Goal: Information Seeking & Learning: Learn about a topic

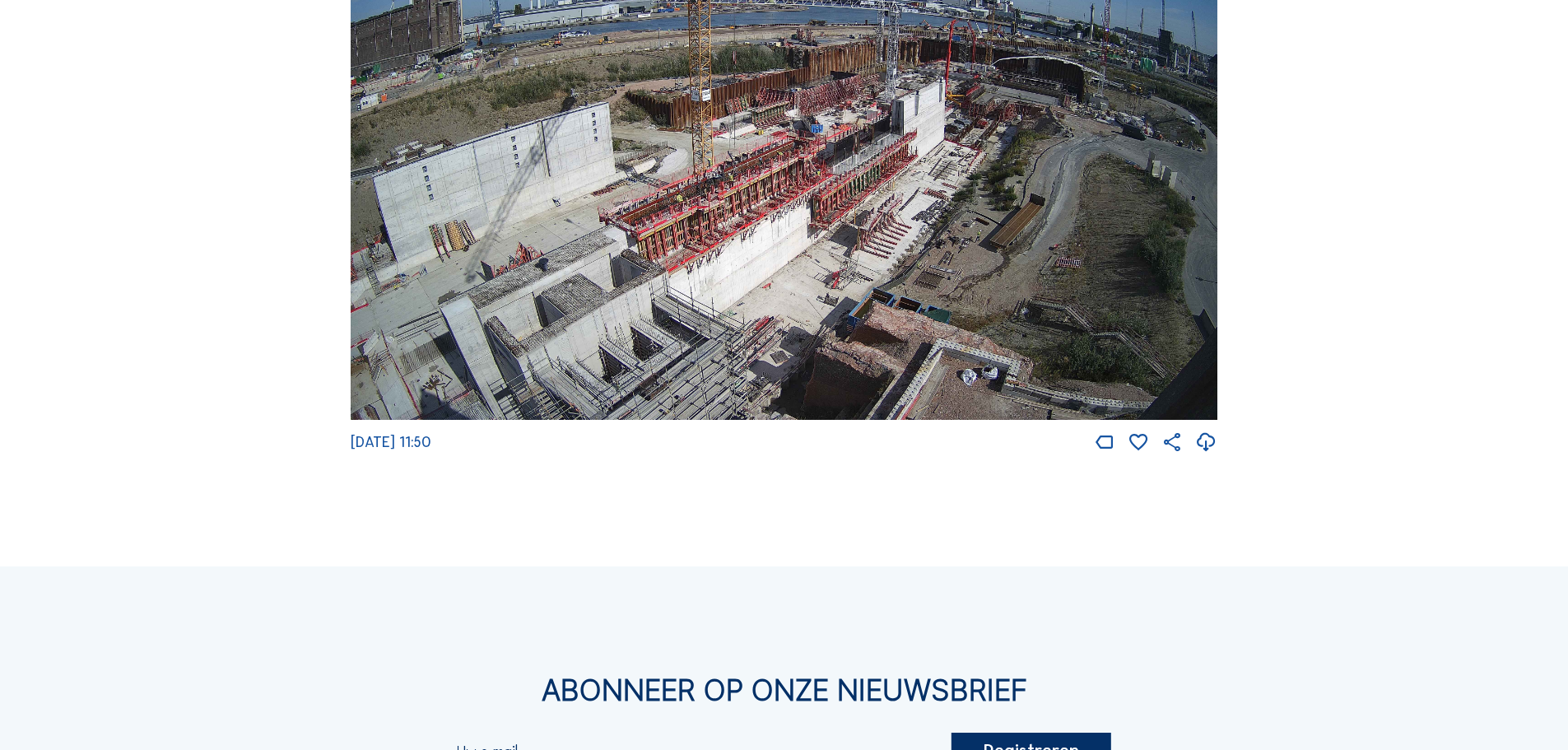
scroll to position [2295, 0]
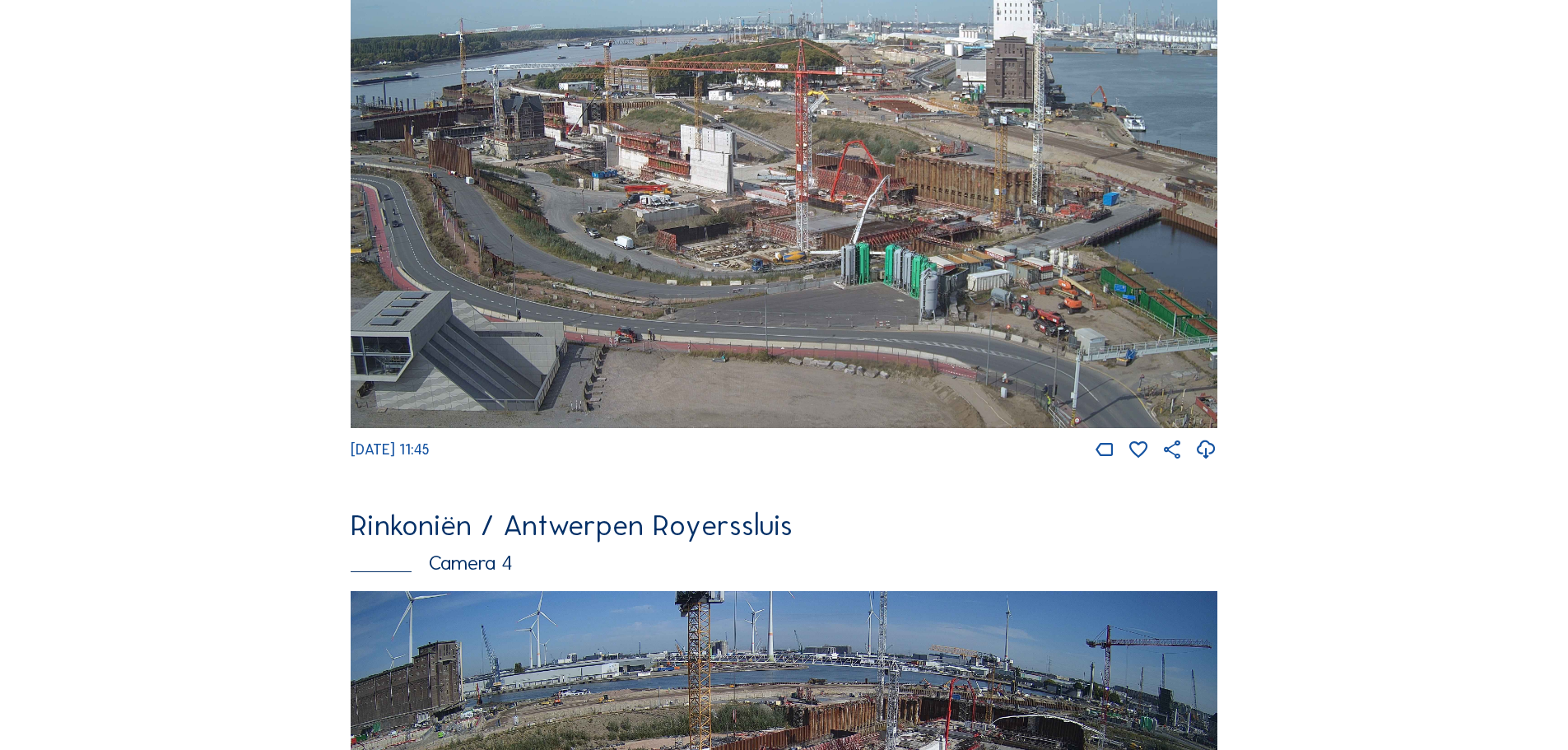
click at [780, 287] on img at bounding box center [783, 183] width 867 height 488
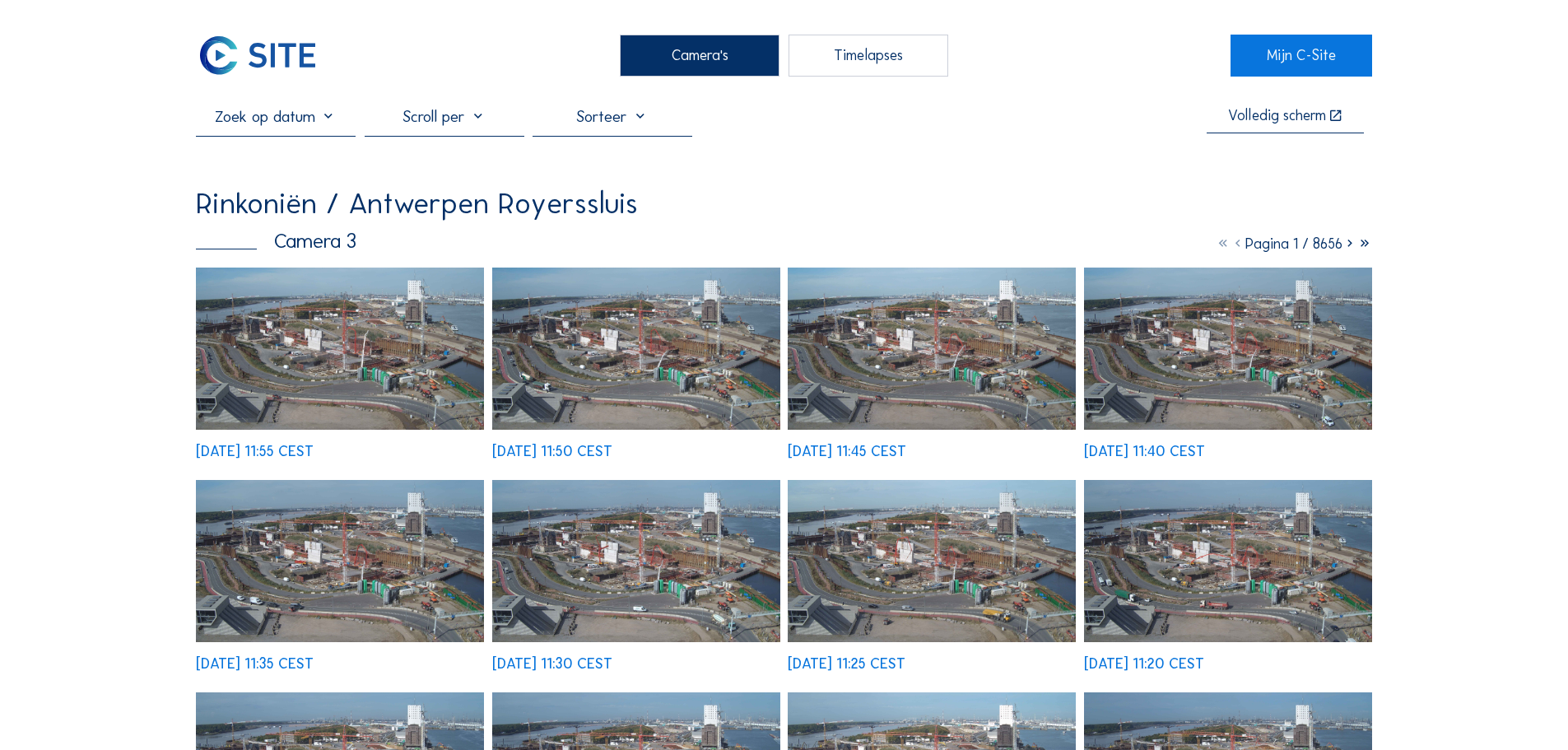
click at [403, 362] on img at bounding box center [339, 348] width 288 height 162
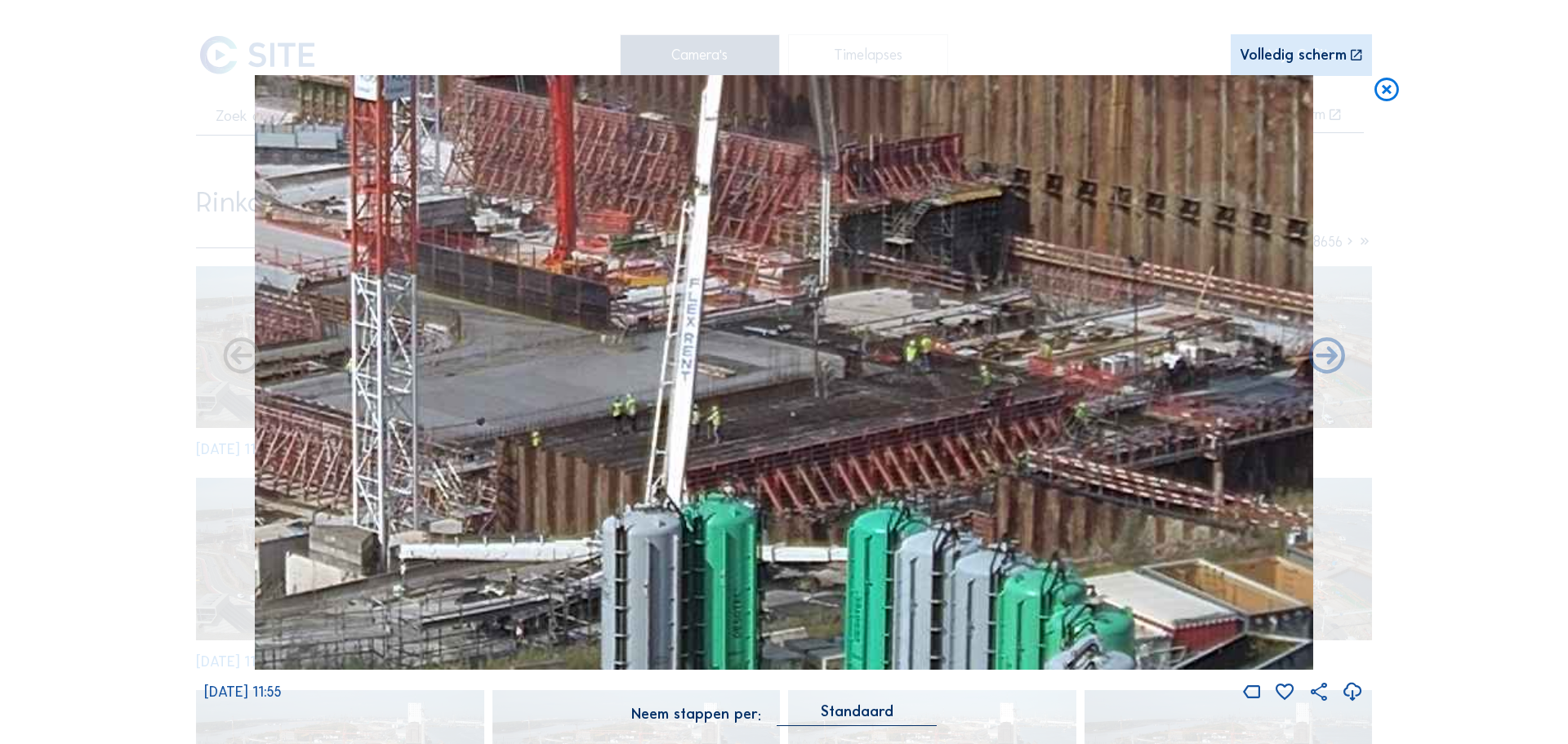
drag, startPoint x: 789, startPoint y: 405, endPoint x: 562, endPoint y: 396, distance: 227.2
click at [562, 396] on img at bounding box center [784, 372] width 1059 height 595
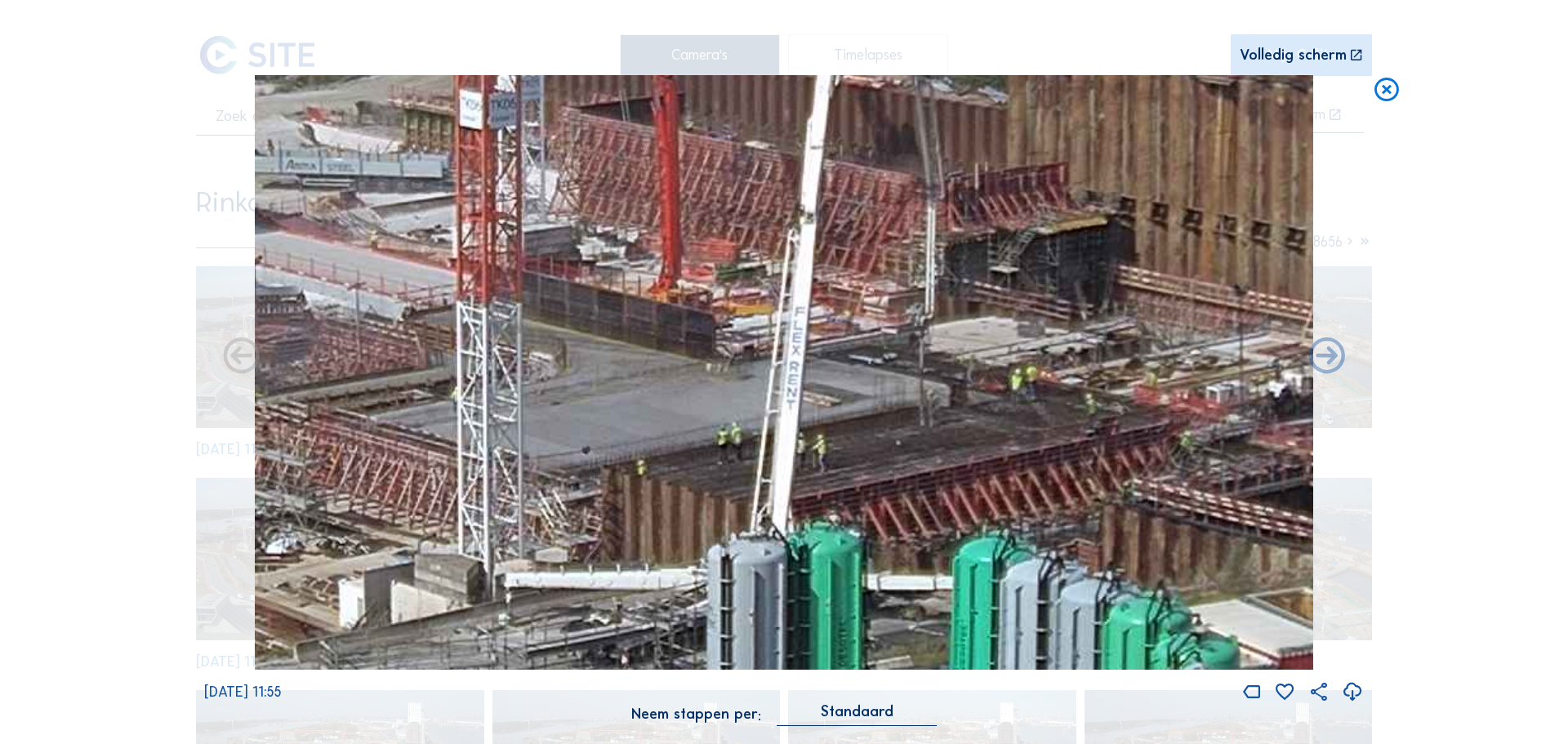
drag, startPoint x: 561, startPoint y: 329, endPoint x: 667, endPoint y: 358, distance: 109.9
click at [667, 358] on img at bounding box center [784, 372] width 1059 height 595
click at [1389, 95] on icon at bounding box center [1387, 90] width 29 height 30
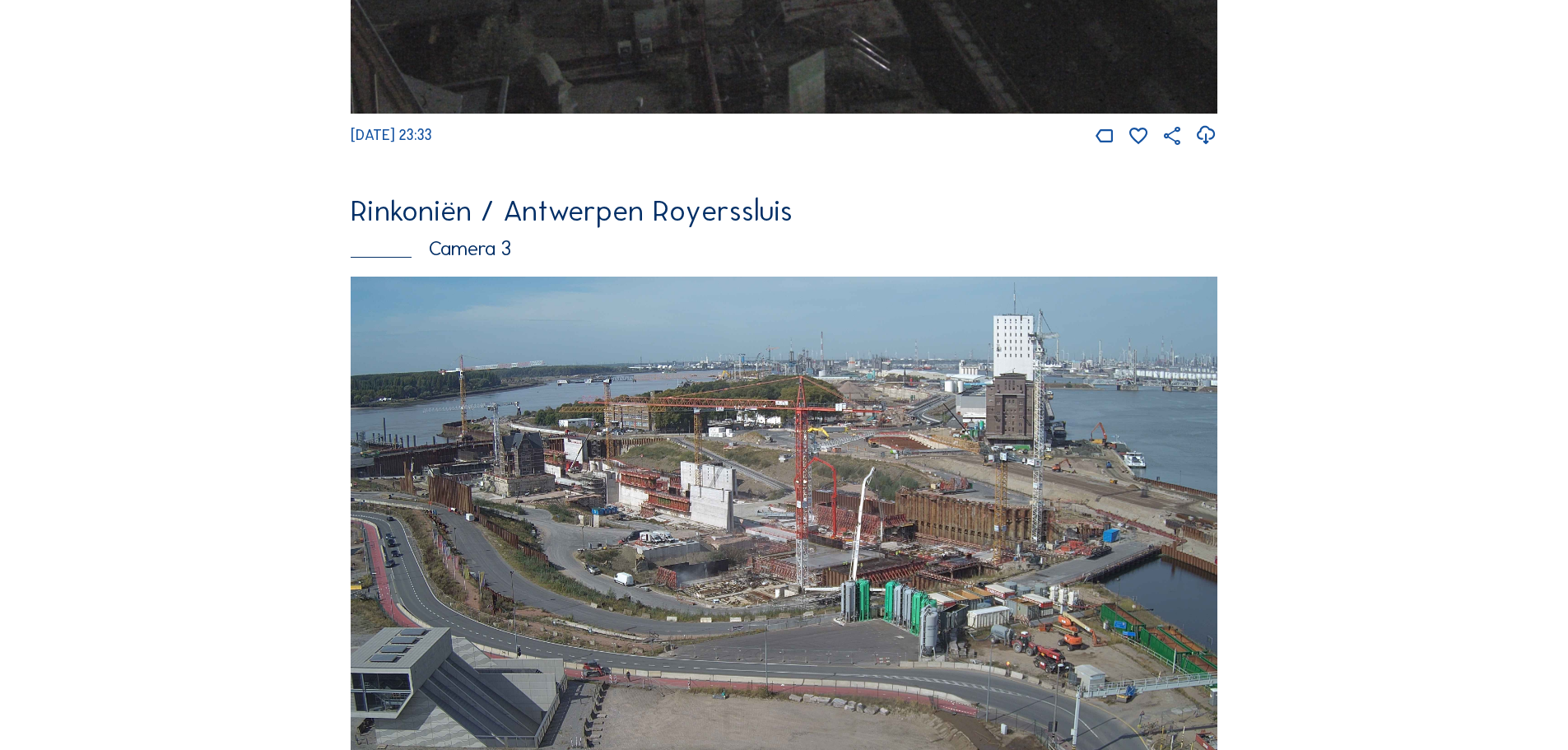
scroll to position [2617, 0]
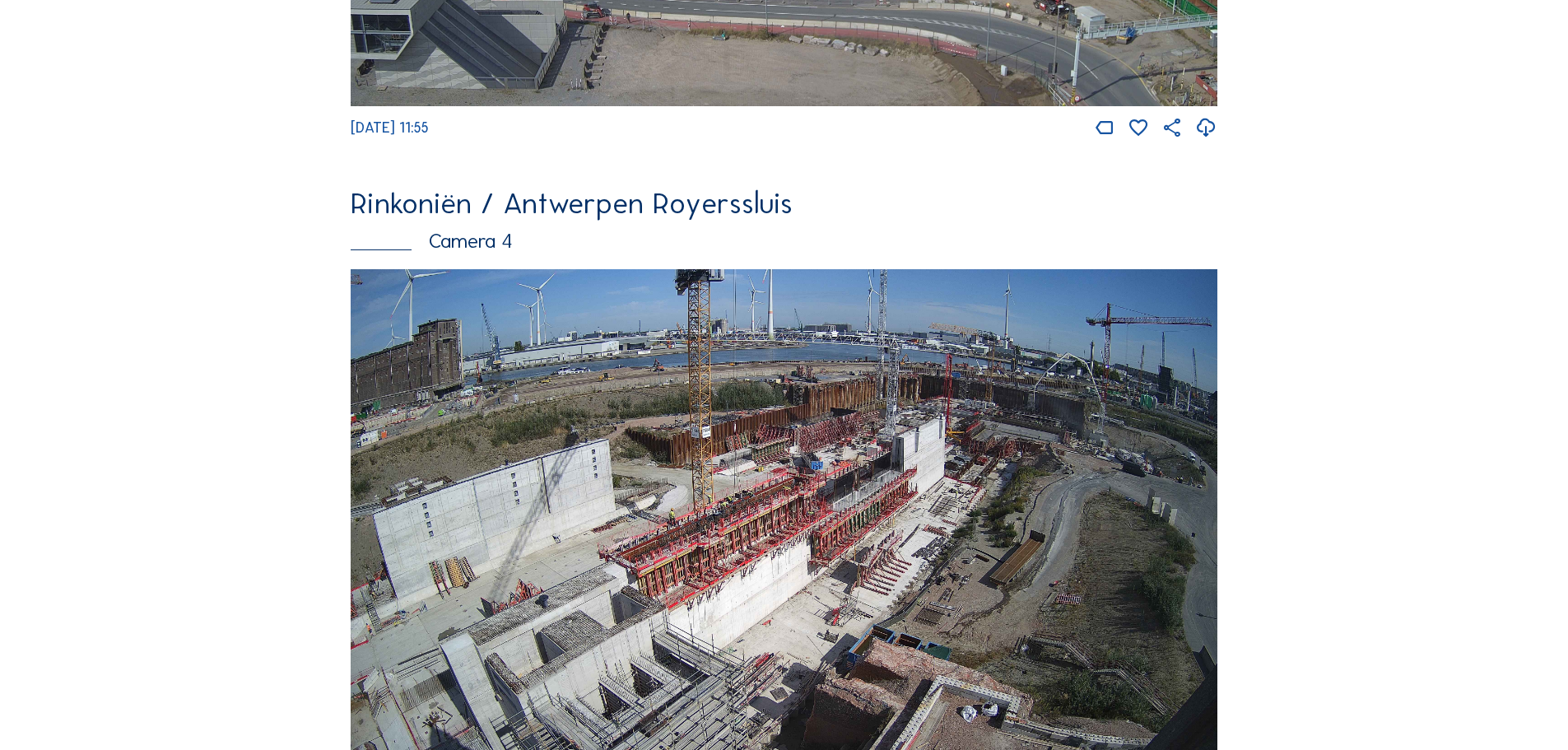
click at [973, 454] on img at bounding box center [783, 513] width 867 height 488
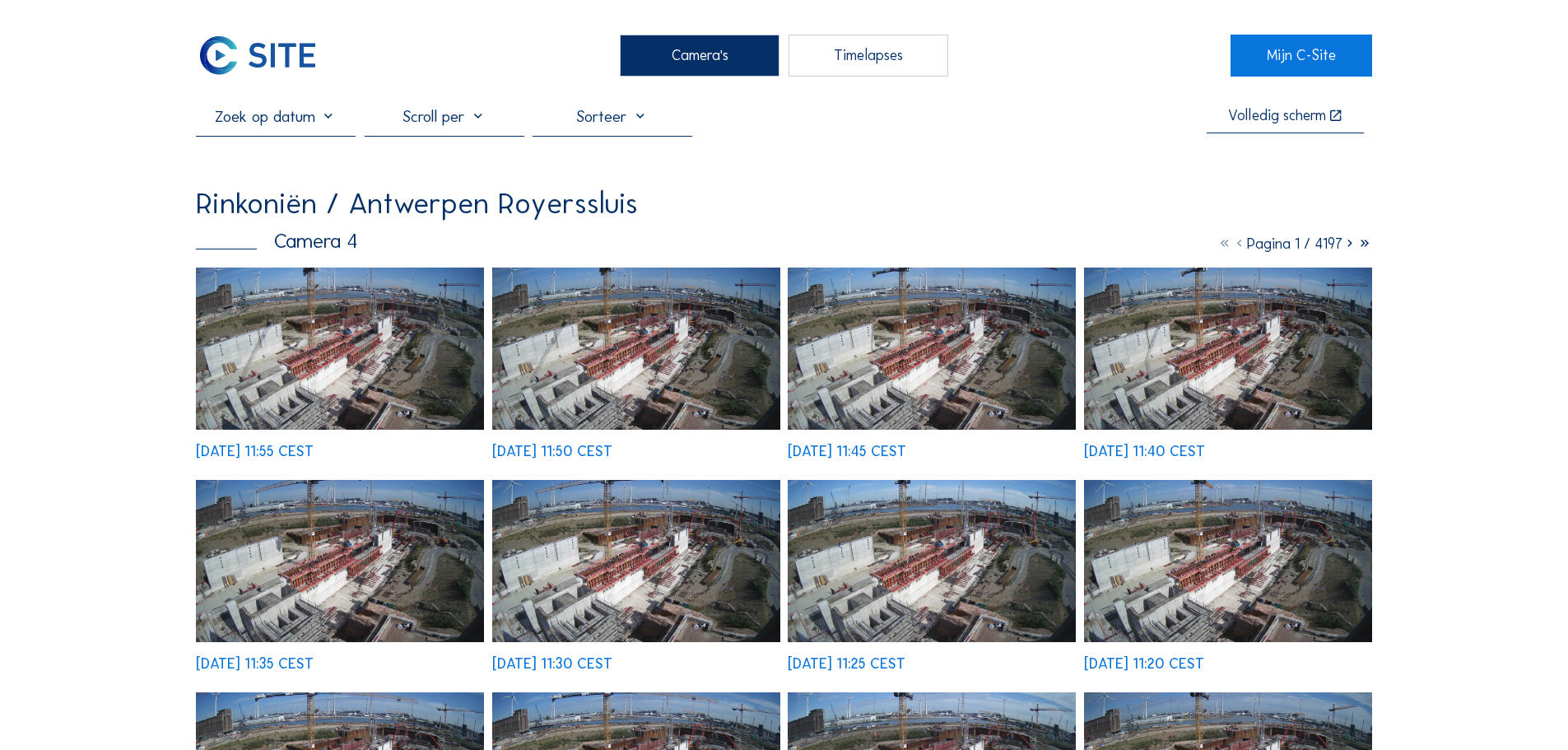
click at [382, 350] on img at bounding box center [339, 348] width 288 height 162
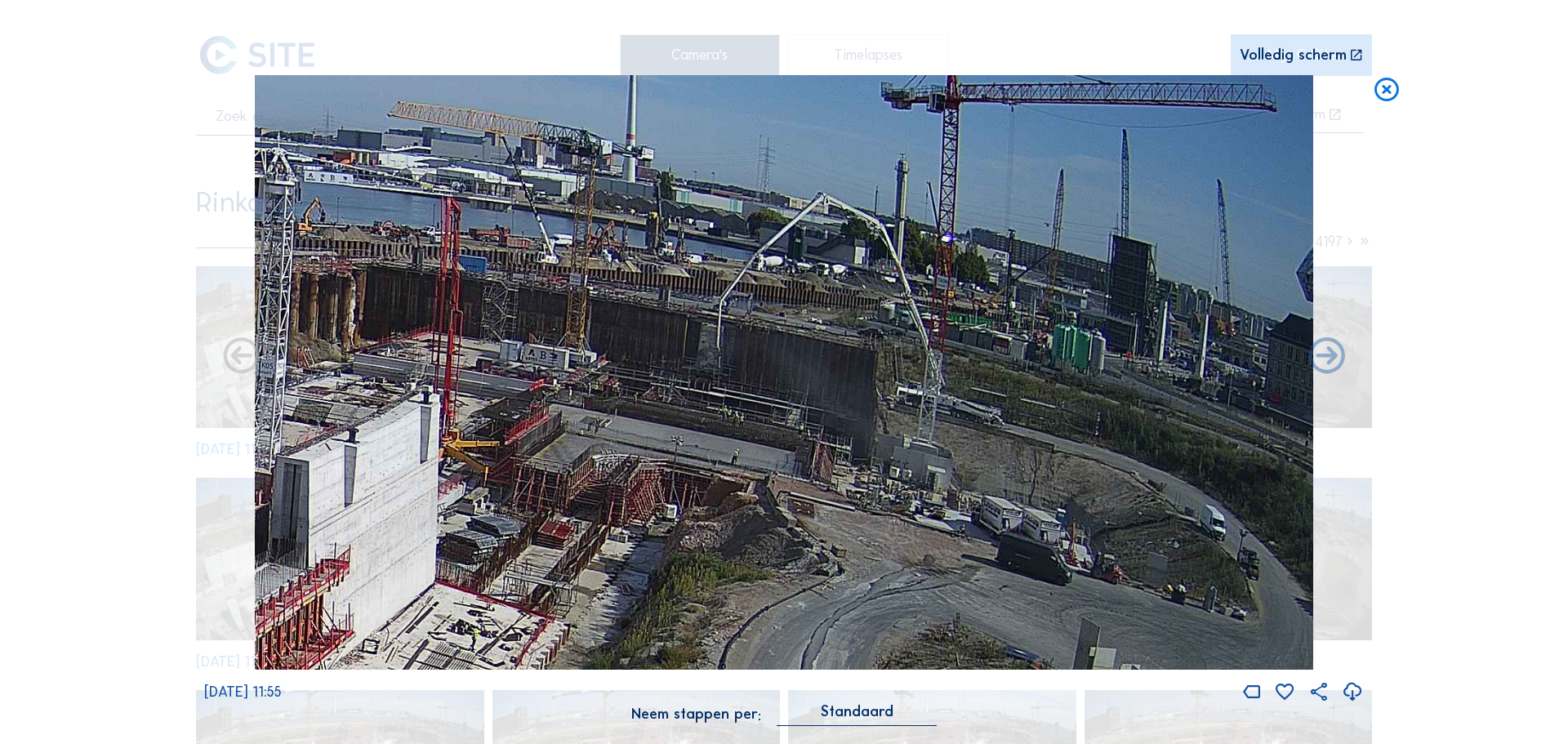
drag, startPoint x: 987, startPoint y: 352, endPoint x: 630, endPoint y: 526, distance: 397.1
click at [630, 526] on img at bounding box center [784, 372] width 1059 height 595
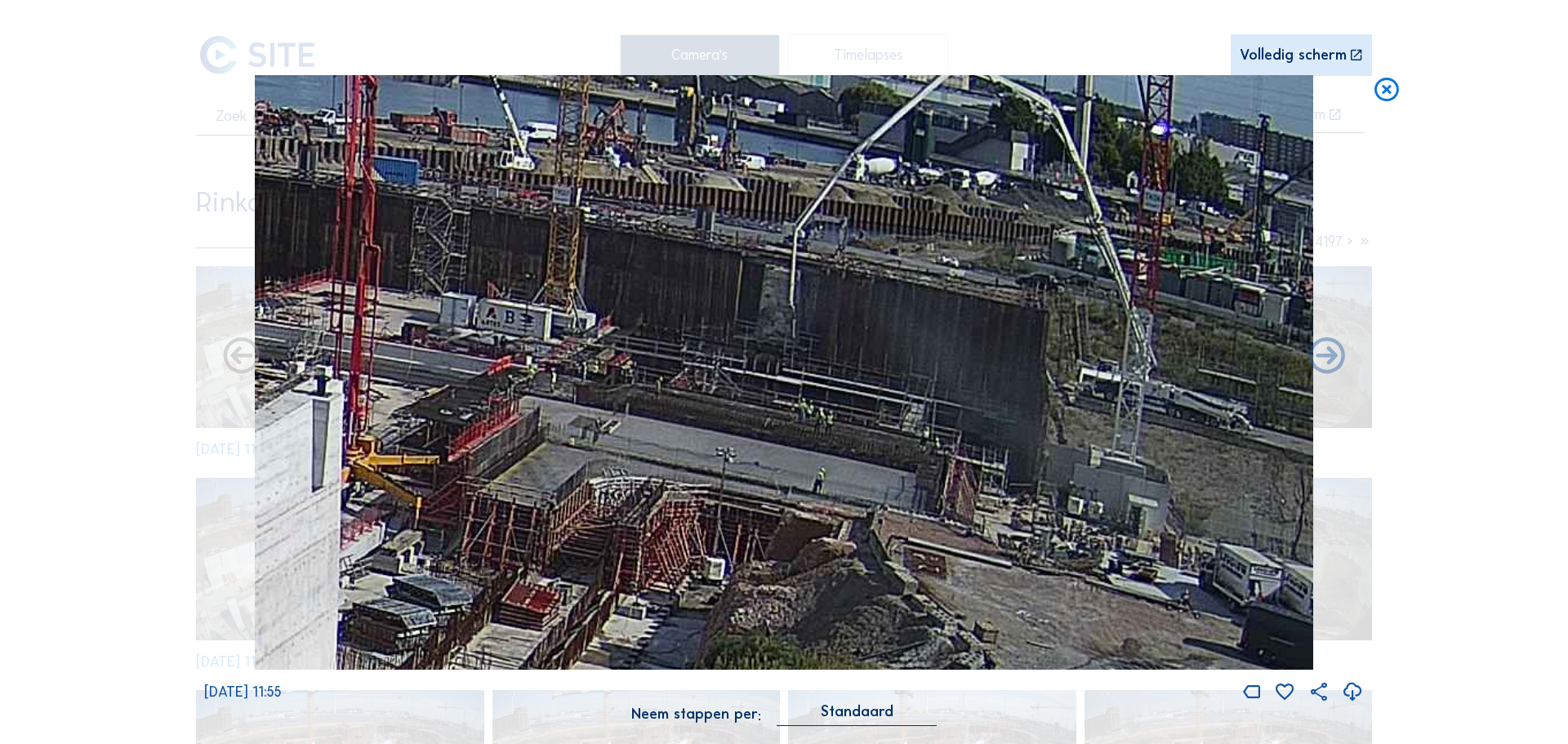
click at [95, 154] on div "Scroll om door de tijd te reizen | Druk op de 'Alt'-knop + scroll om te Zoomen …" at bounding box center [784, 372] width 1568 height 744
click at [1398, 95] on icon at bounding box center [1387, 90] width 29 height 30
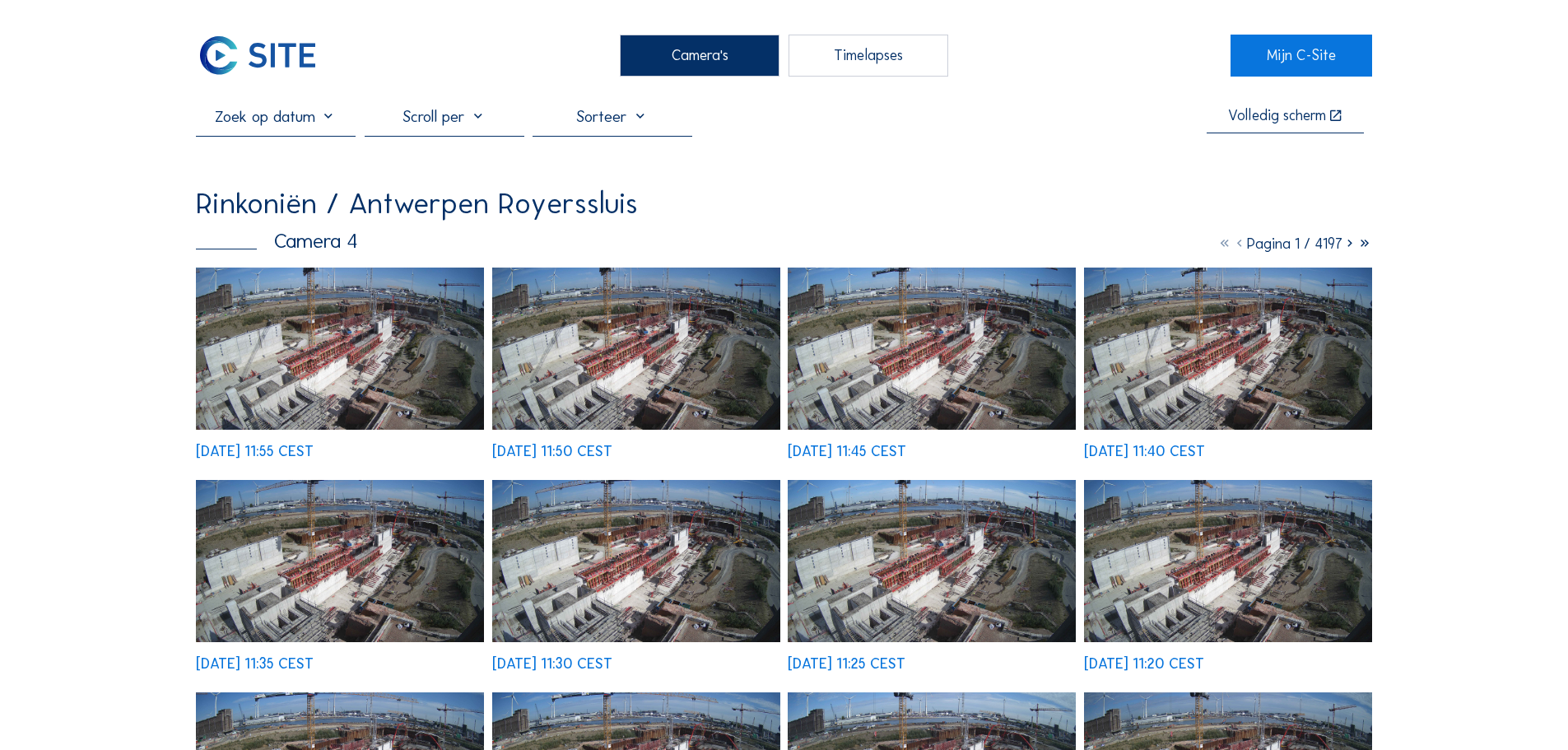
click at [306, 377] on img at bounding box center [339, 348] width 288 height 162
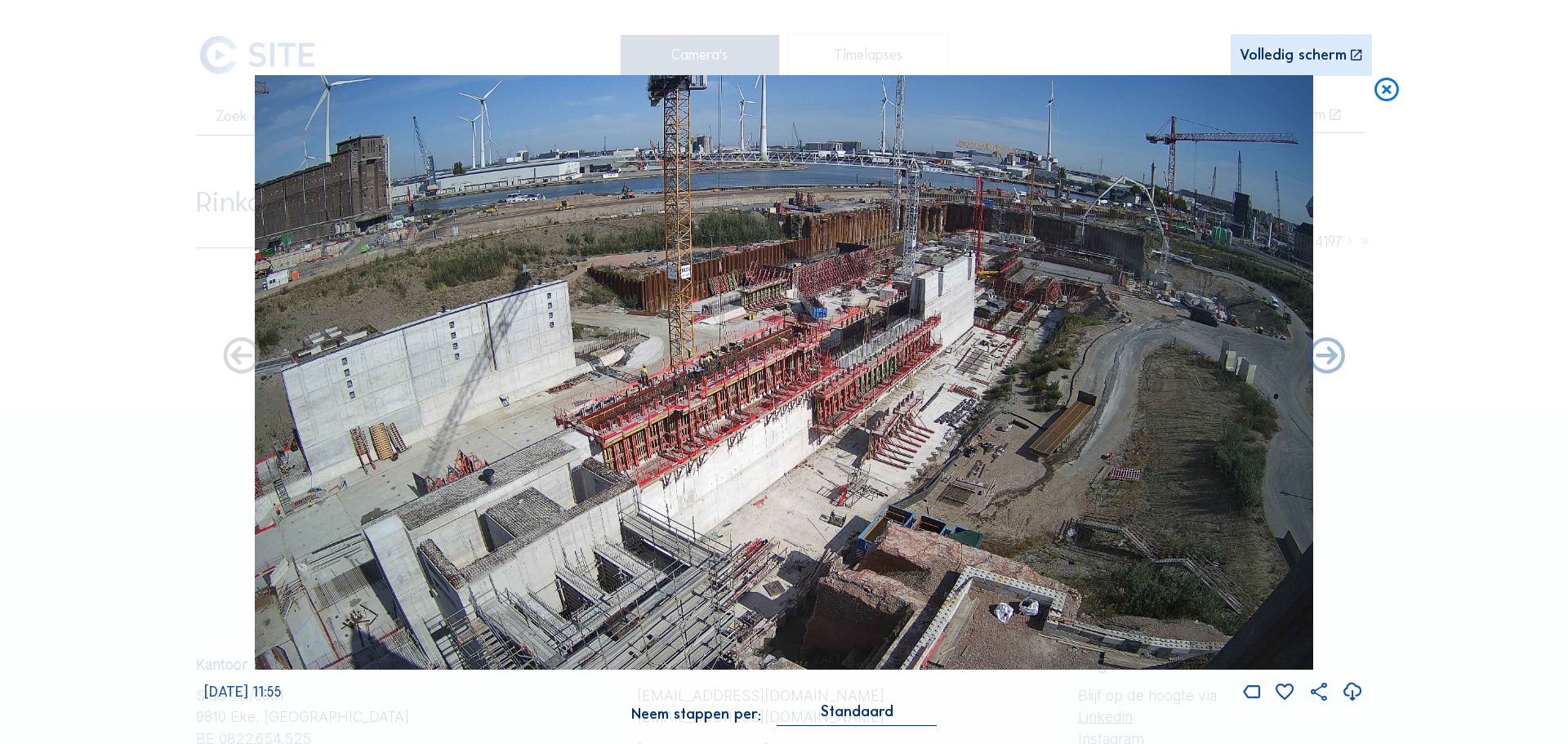
drag, startPoint x: 1375, startPoint y: 98, endPoint x: 1216, endPoint y: 127, distance: 161.6
click at [1374, 98] on icon at bounding box center [1387, 90] width 29 height 30
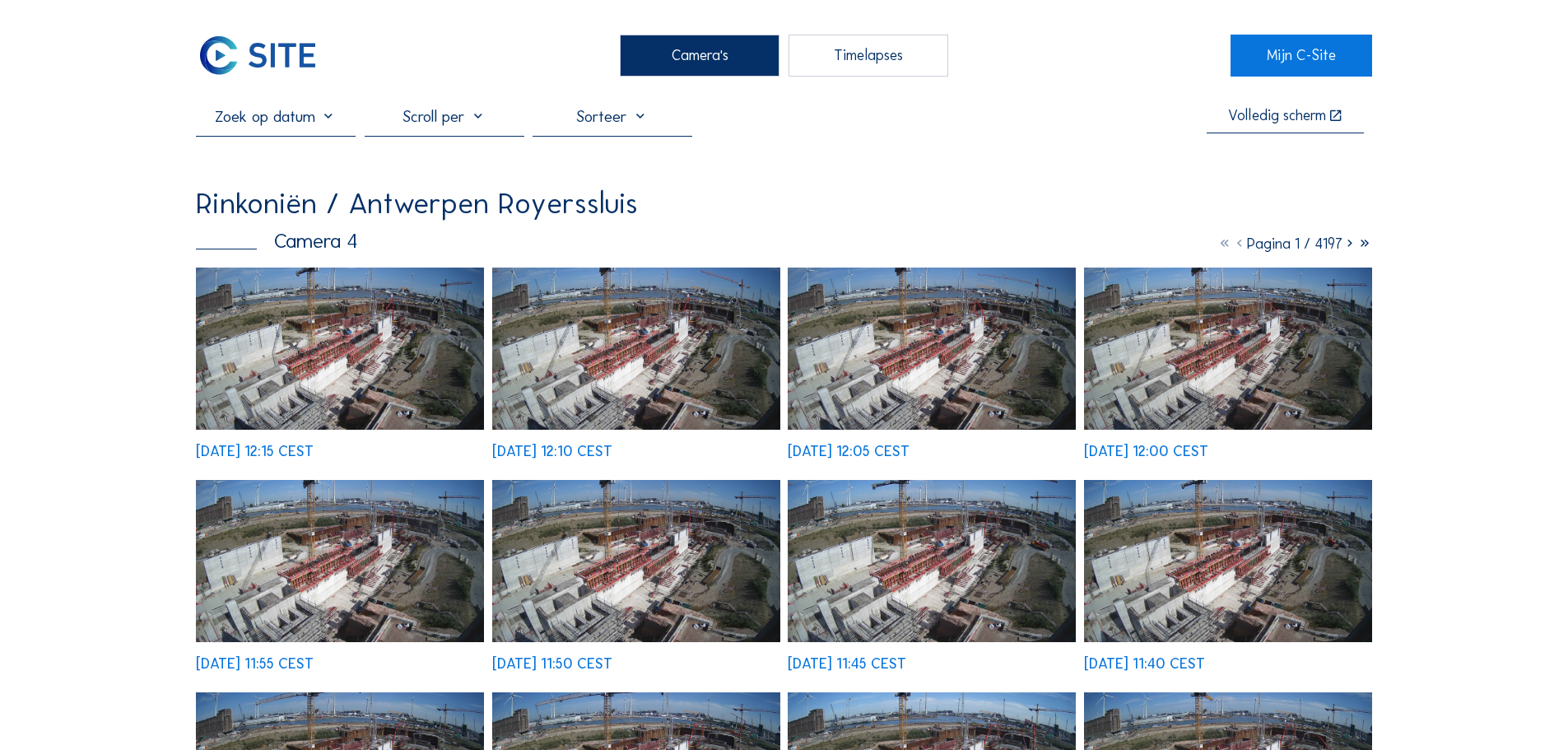
click at [370, 367] on img at bounding box center [339, 348] width 288 height 162
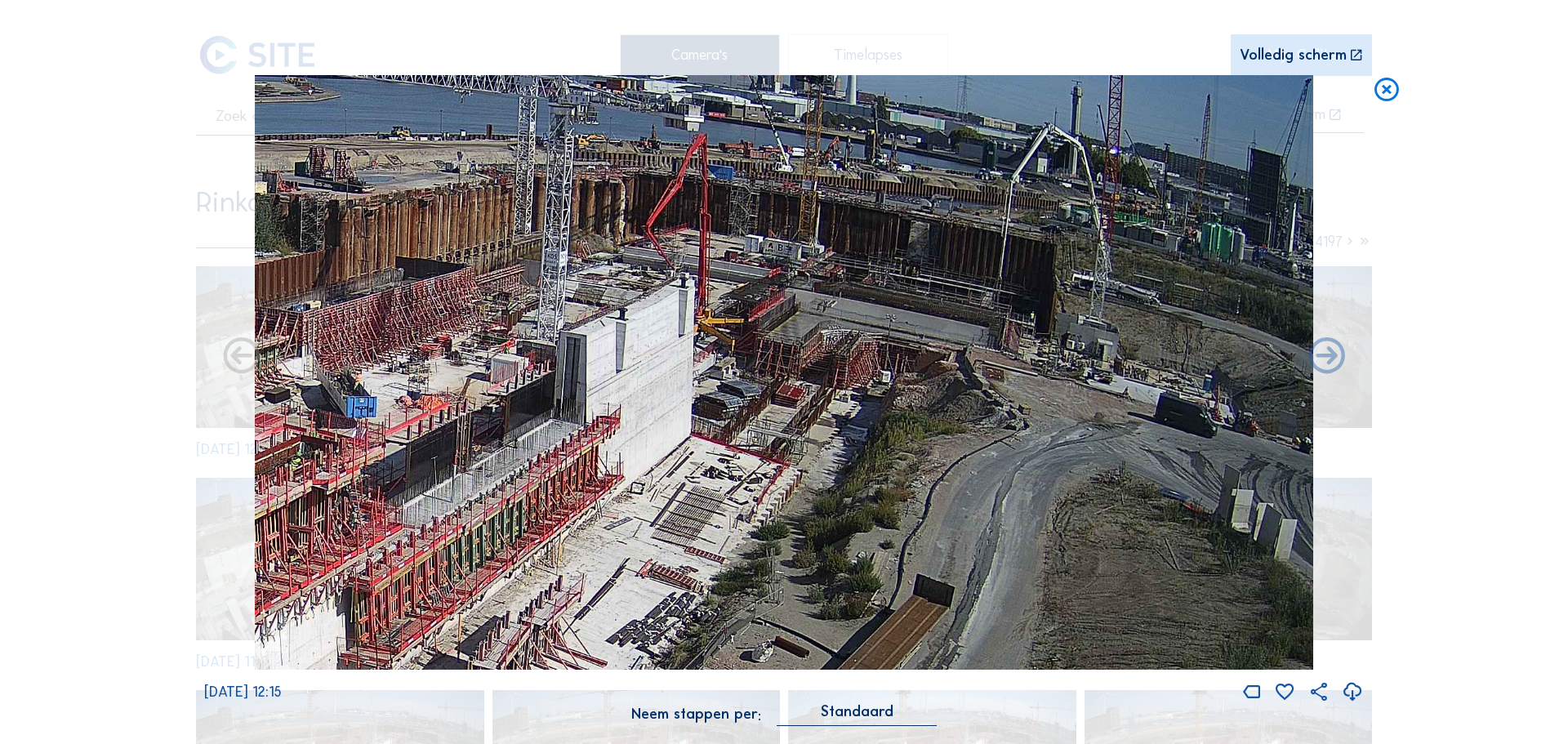
drag, startPoint x: 1048, startPoint y: 238, endPoint x: 819, endPoint y: 246, distance: 229.1
click at [819, 246] on img at bounding box center [784, 372] width 1059 height 595
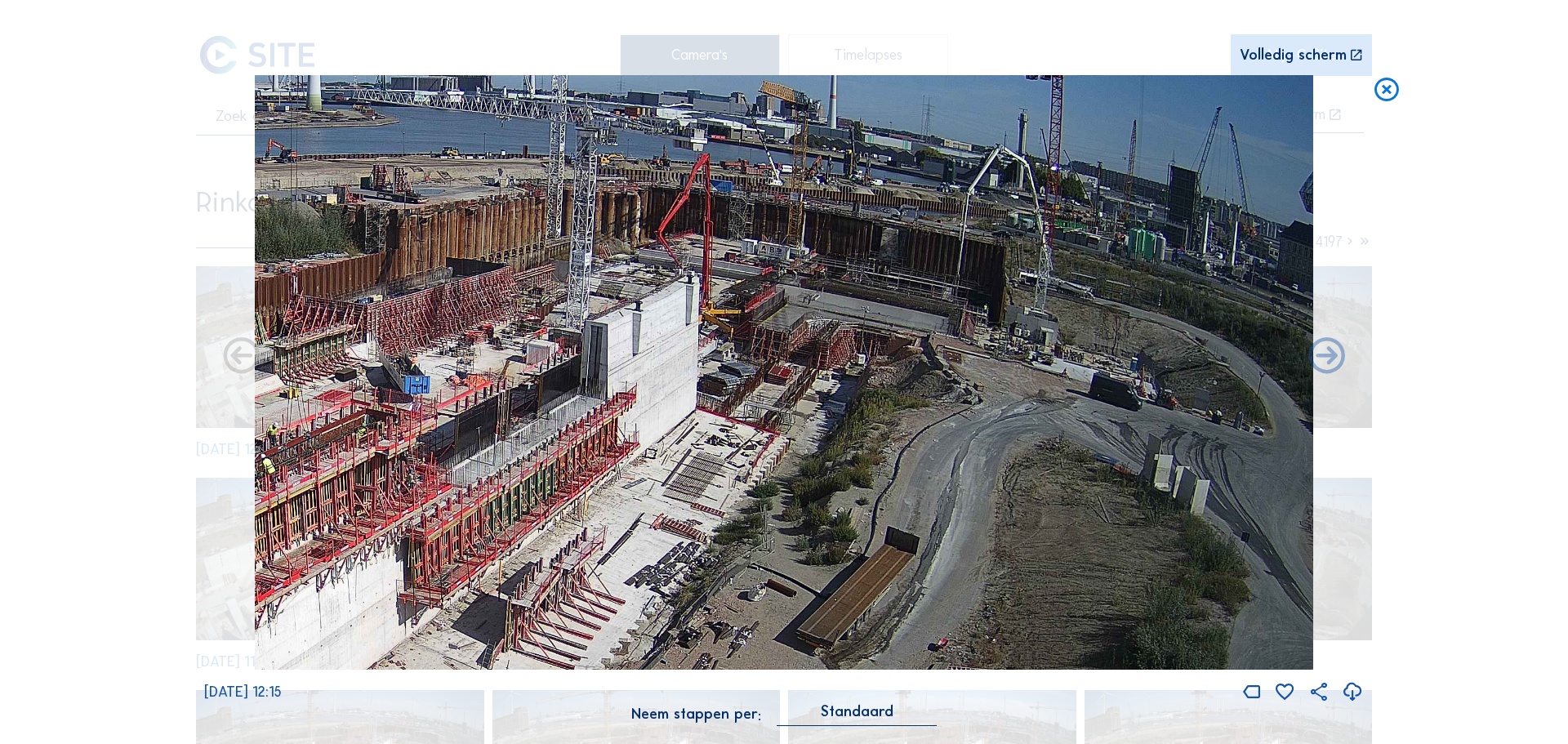
click at [1402, 84] on div "Scroll om door de tijd te reizen | Druk op de 'Alt'-knop + scroll om te Zoomen …" at bounding box center [784, 372] width 1568 height 744
click at [1391, 87] on icon at bounding box center [1387, 90] width 29 height 30
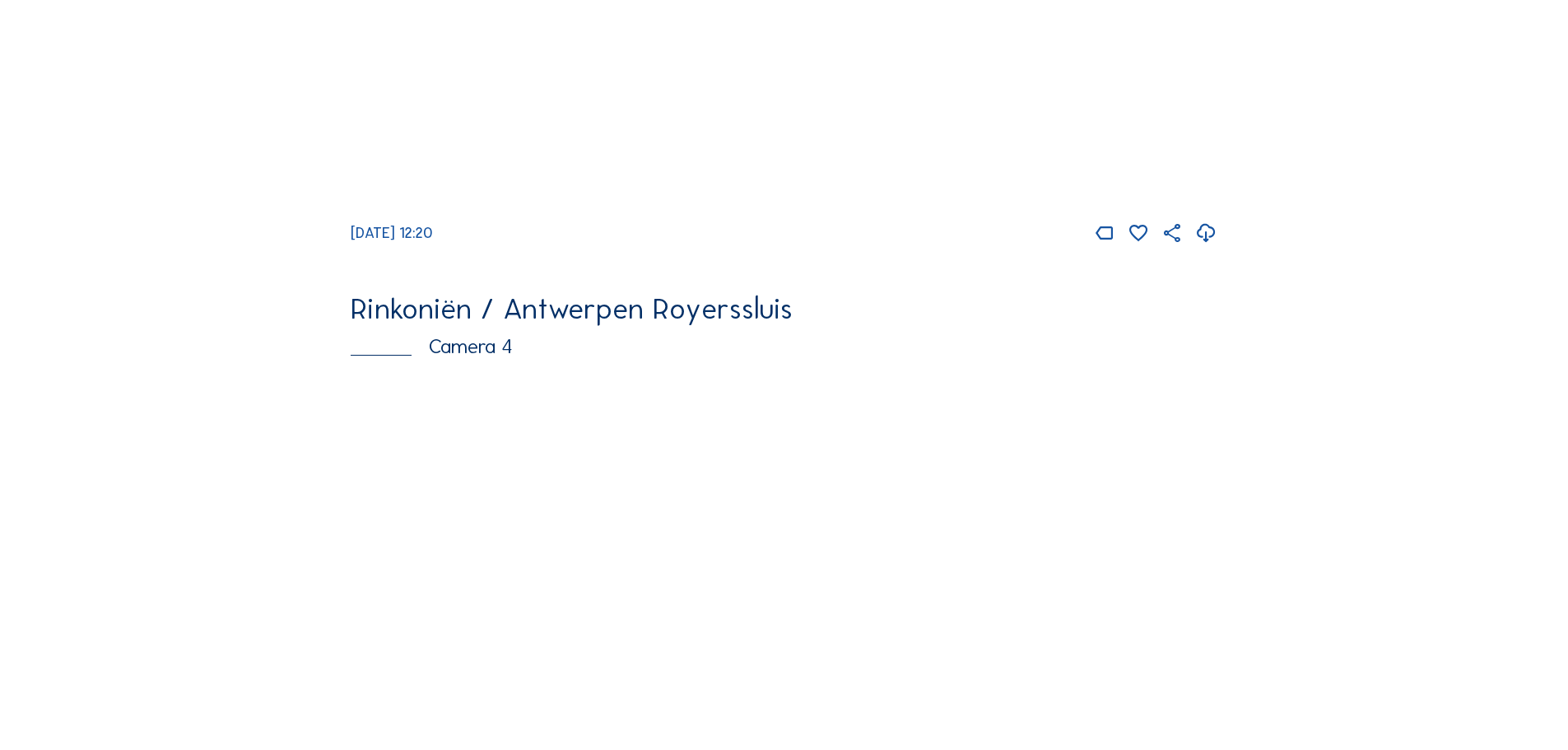
scroll to position [2248, 0]
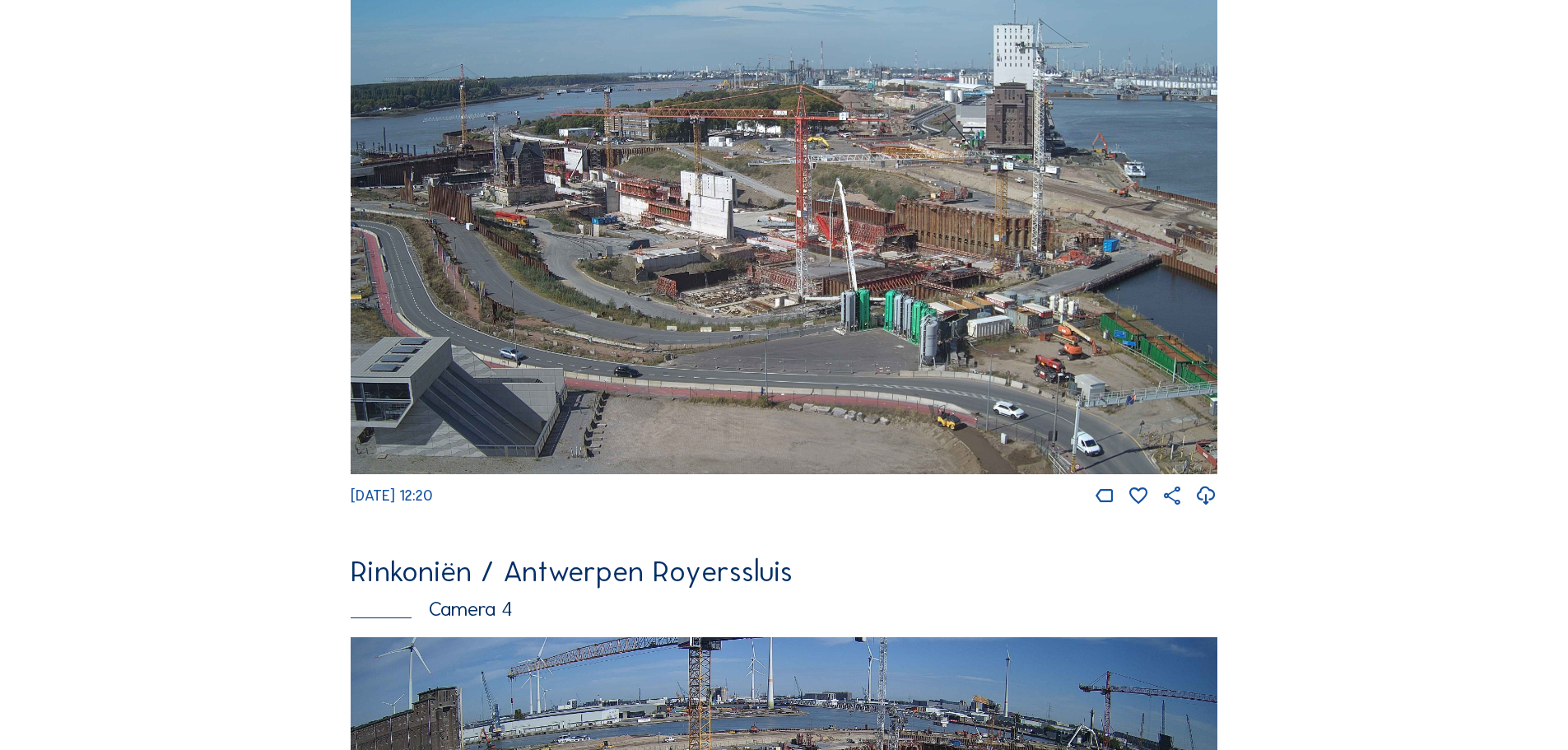
click at [878, 242] on img at bounding box center [783, 230] width 867 height 488
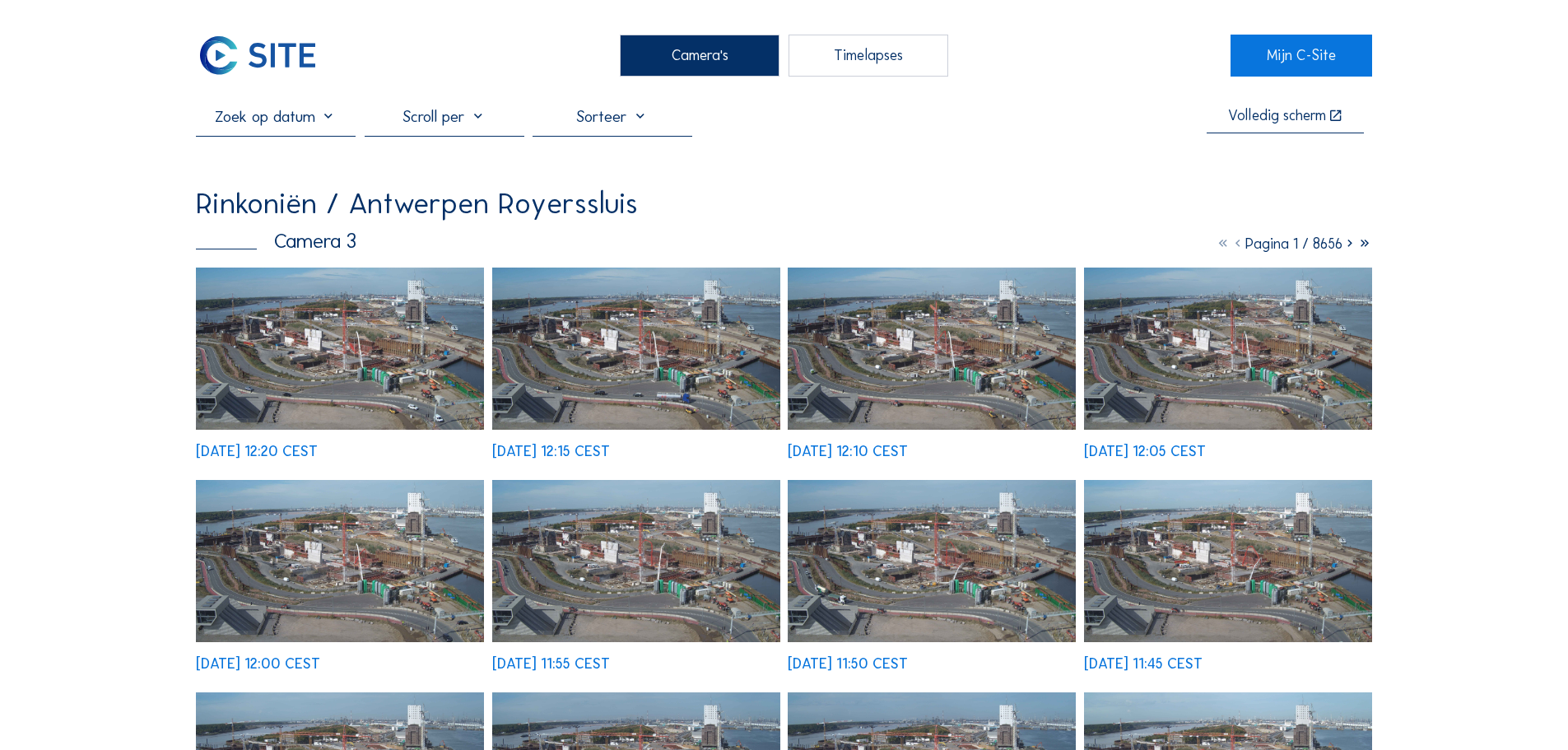
click at [325, 362] on img at bounding box center [339, 348] width 288 height 162
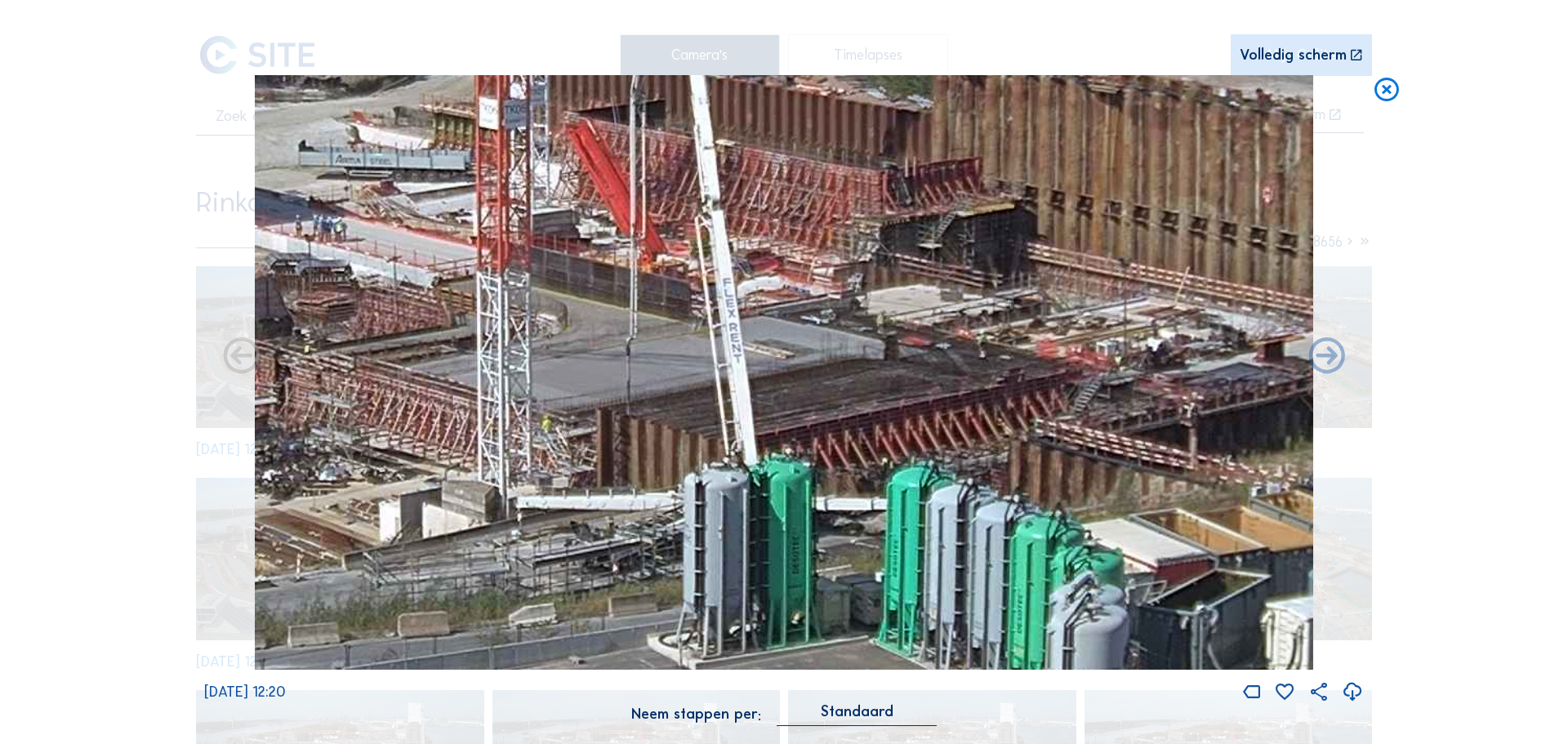
drag, startPoint x: 939, startPoint y: 447, endPoint x: 887, endPoint y: 404, distance: 67.5
click at [887, 404] on img at bounding box center [784, 372] width 1059 height 595
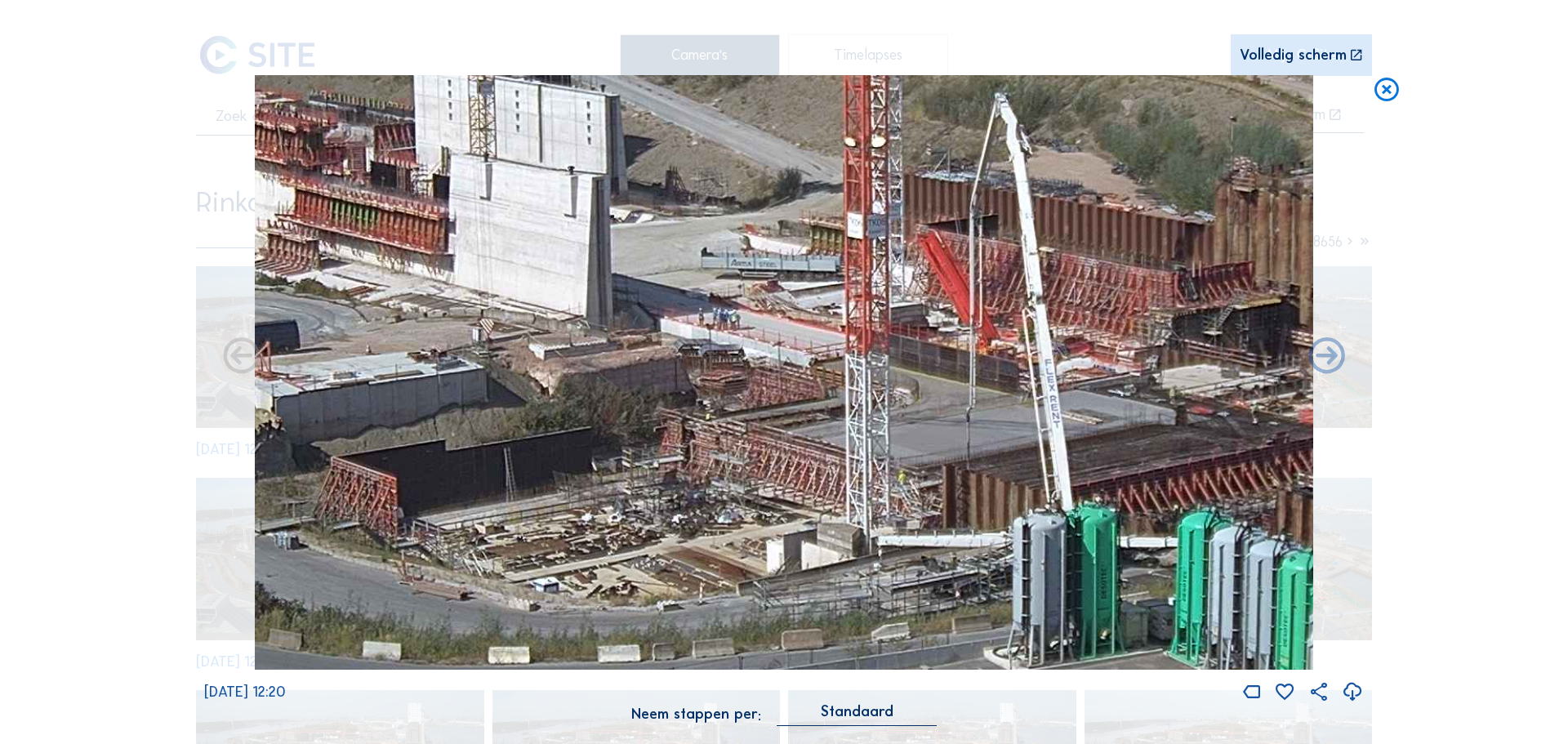
drag, startPoint x: 558, startPoint y: 285, endPoint x: 971, endPoint y: 377, distance: 423.1
click at [971, 377] on img at bounding box center [784, 372] width 1059 height 595
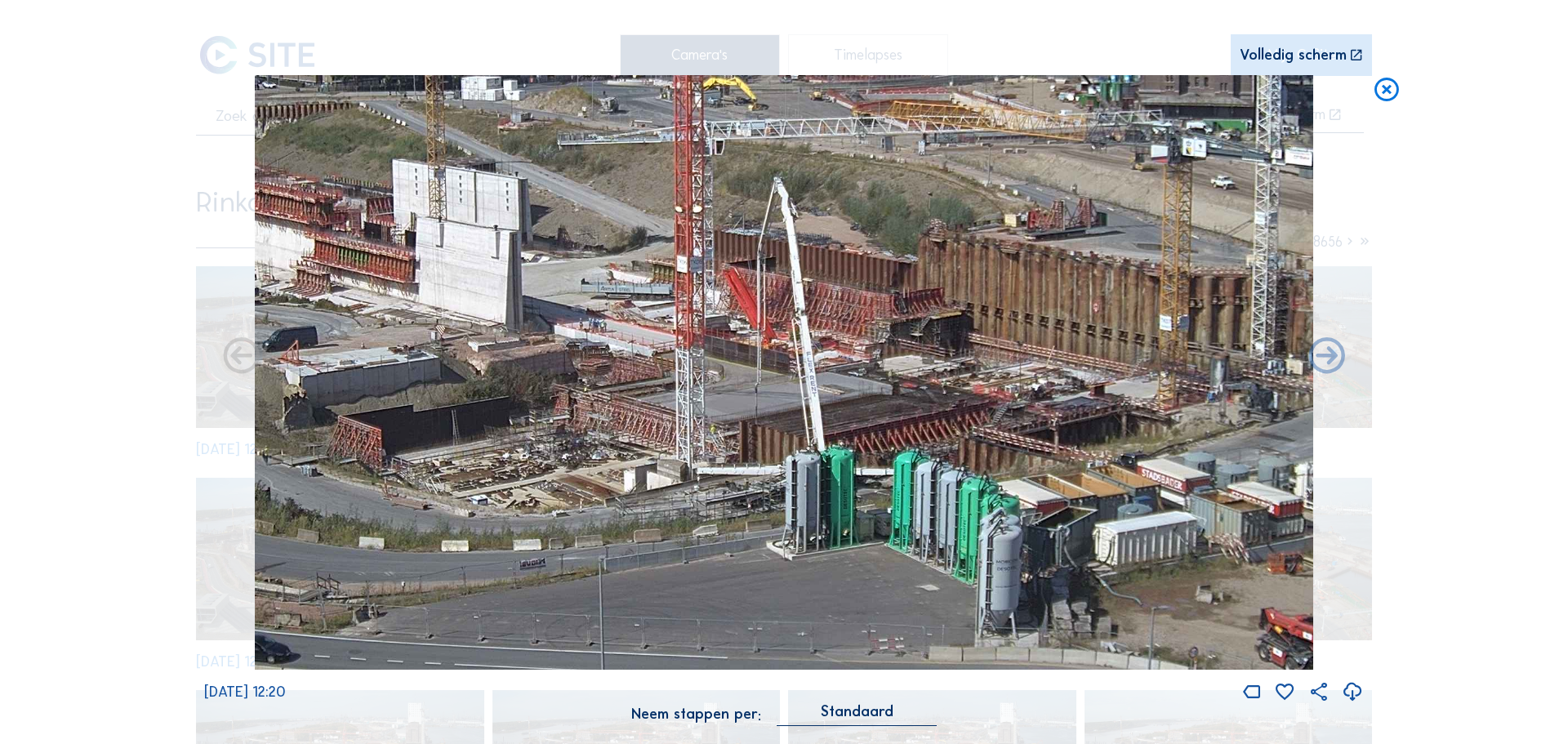
drag, startPoint x: 1047, startPoint y: 454, endPoint x: 801, endPoint y: 403, distance: 251.2
click at [801, 403] on img at bounding box center [784, 372] width 1059 height 595
